Goal: Task Accomplishment & Management: Manage account settings

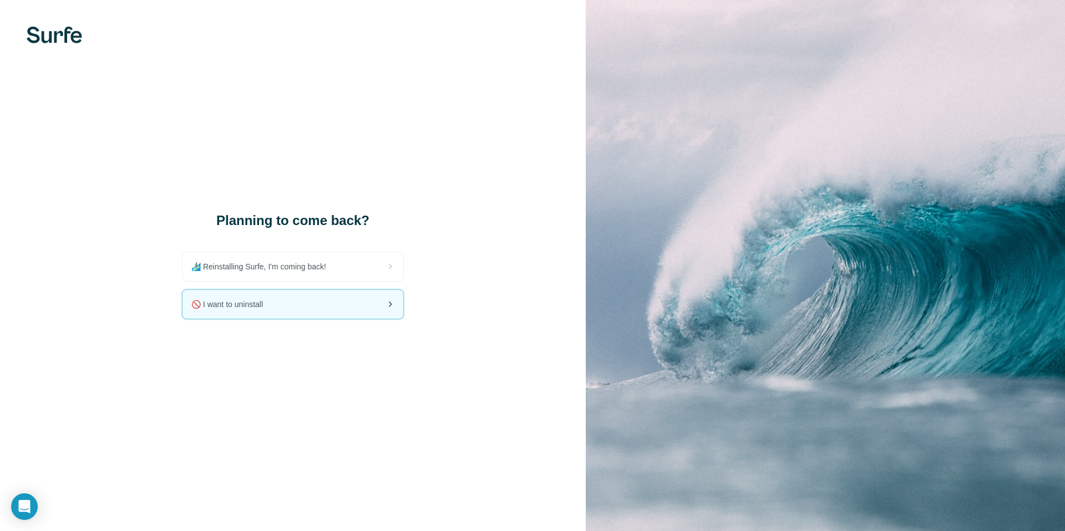
click at [298, 306] on div "🚫 I want to uninstall" at bounding box center [292, 304] width 221 height 29
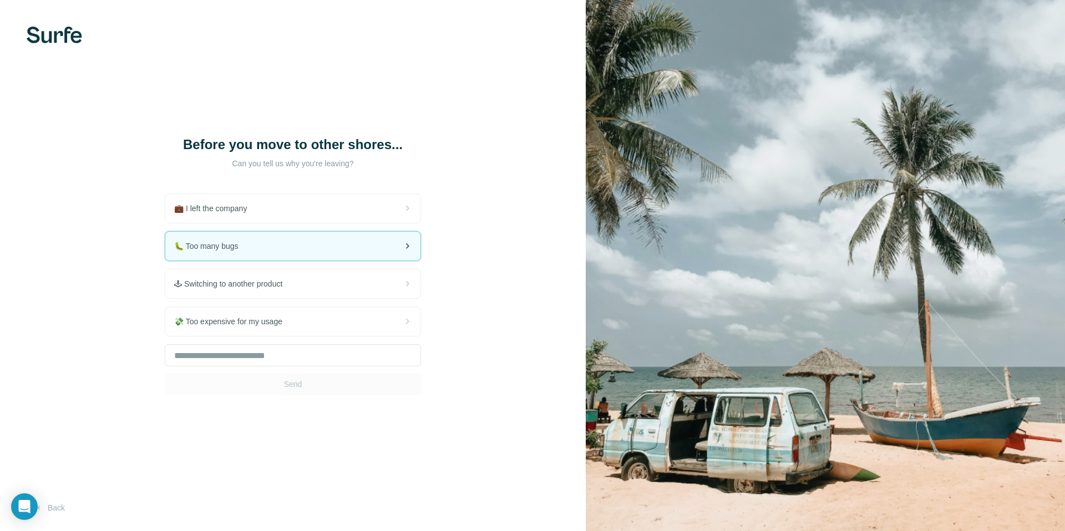
click at [385, 242] on div "🐛 Too many bugs" at bounding box center [292, 246] width 255 height 29
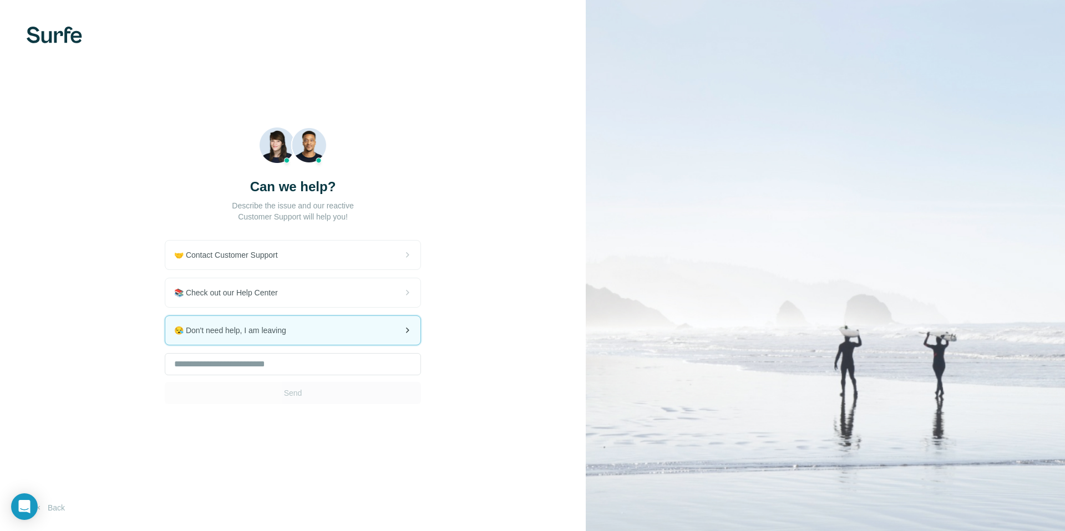
click at [361, 337] on div "😪 Don't need help, I am leaving" at bounding box center [292, 330] width 255 height 29
